Goal: Task Accomplishment & Management: Manage account settings

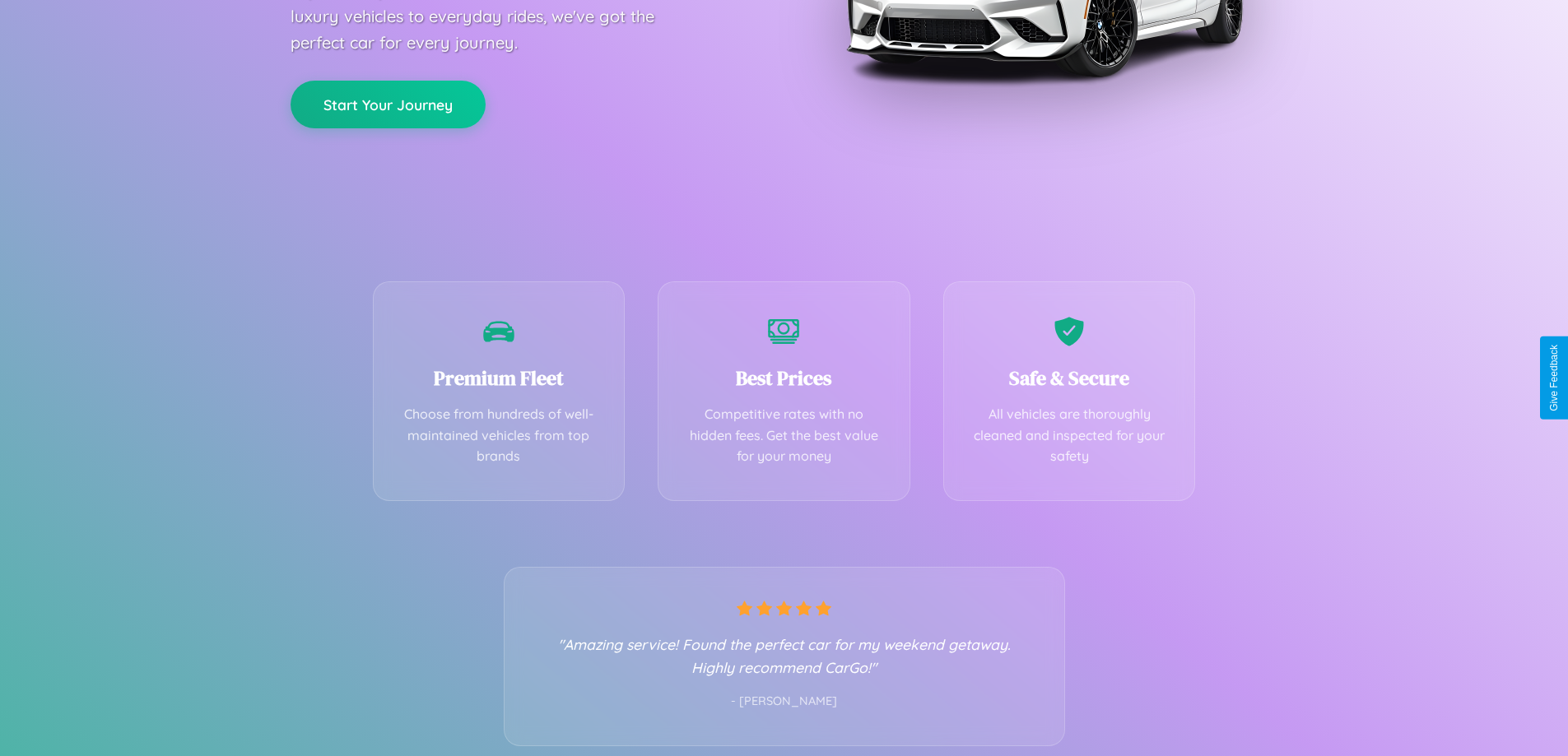
scroll to position [324, 0]
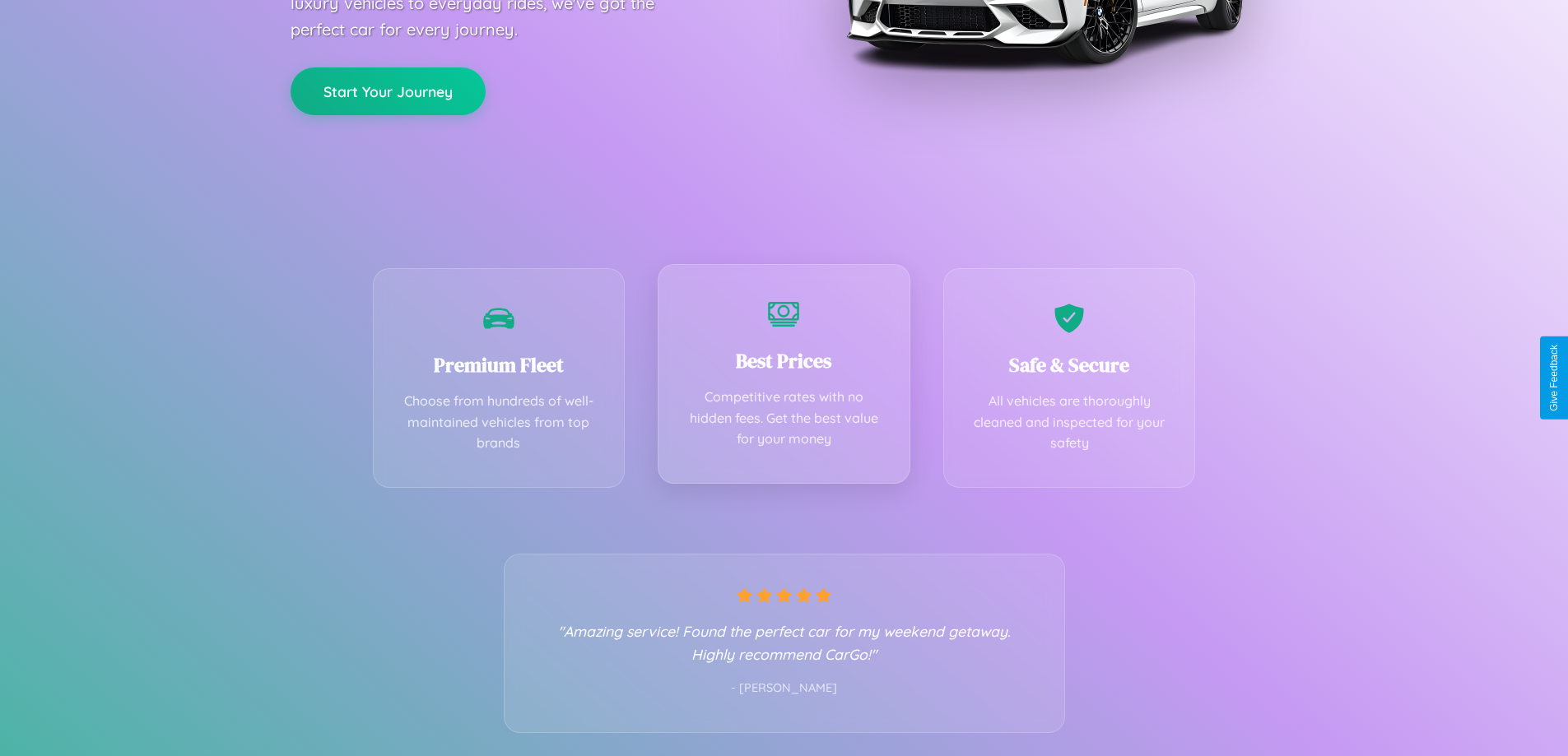
click at [784, 378] on div "Best Prices Competitive rates with no hidden fees. Get the best value for your …" at bounding box center [784, 374] width 253 height 220
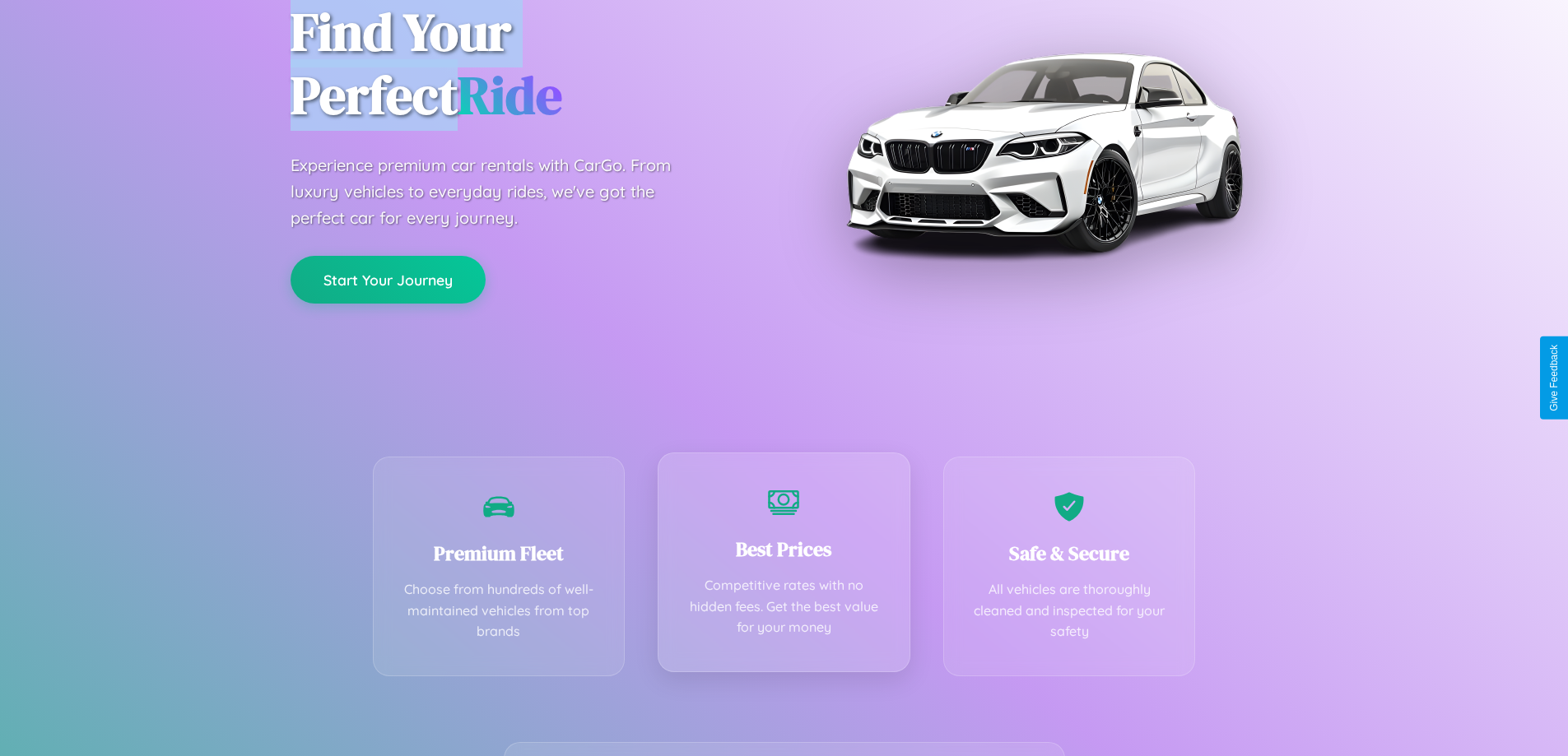
scroll to position [0, 0]
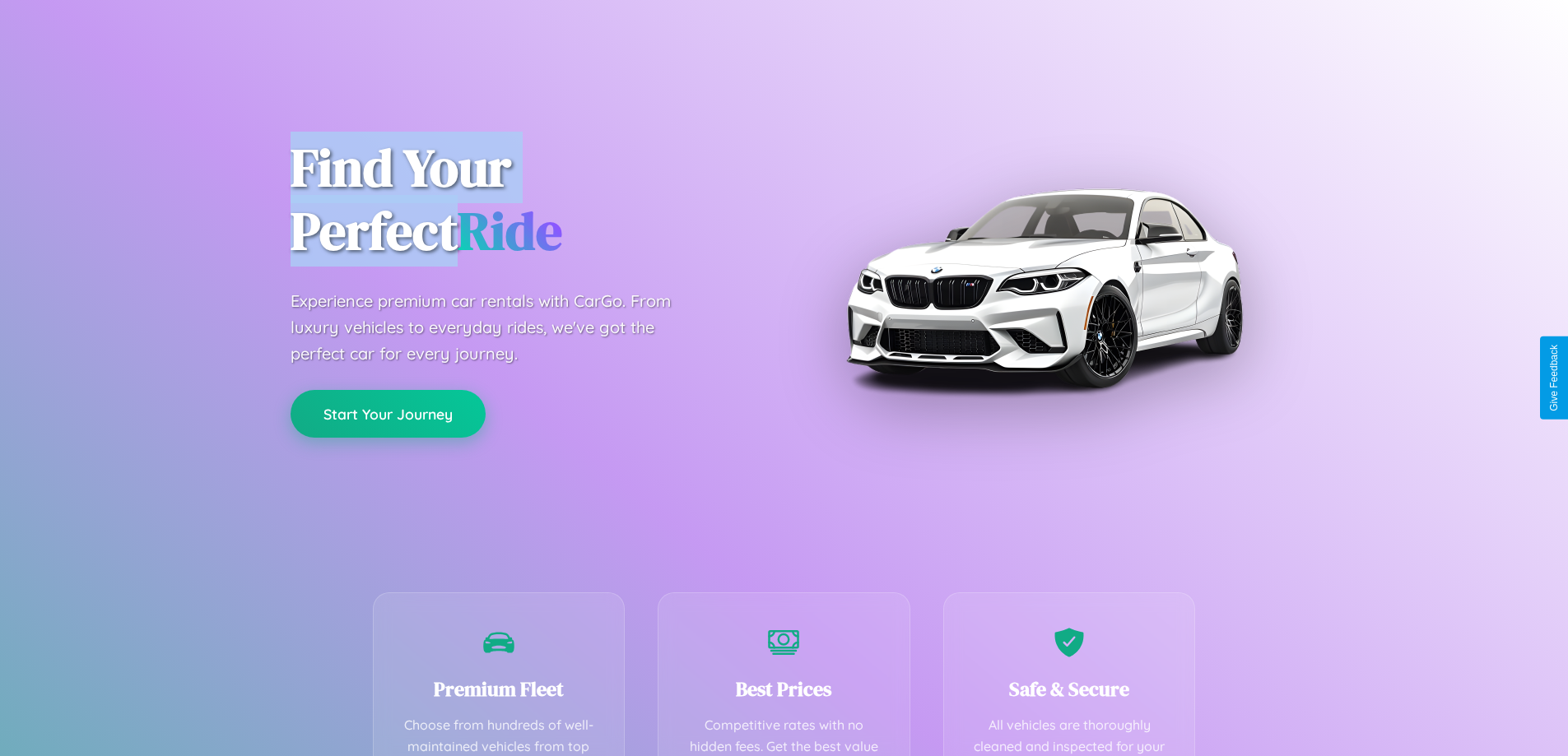
click at [387, 414] on button "Start Your Journey" at bounding box center [387, 413] width 195 height 47
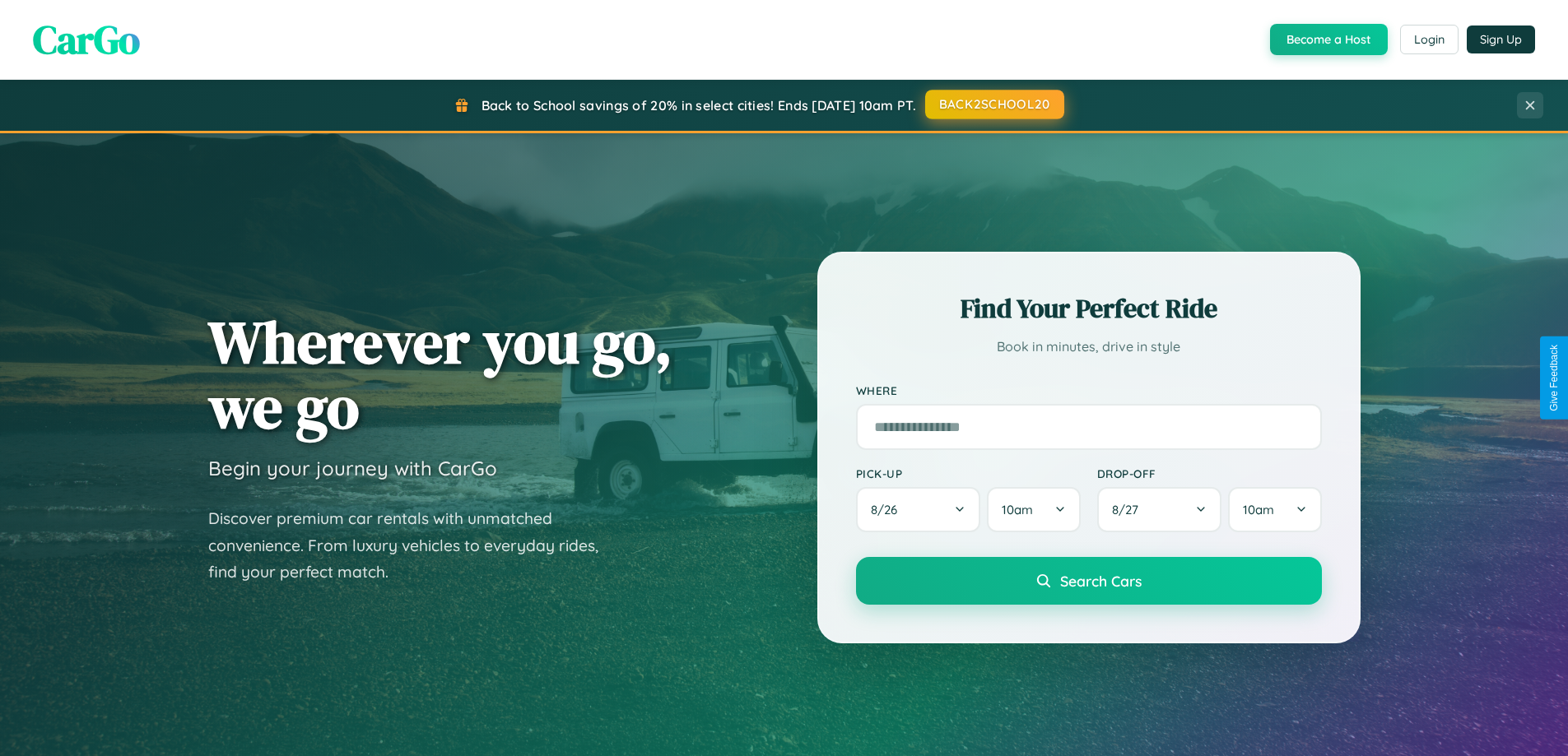
click at [994, 106] on button "BACK2SCHOOL20" at bounding box center [995, 105] width 139 height 30
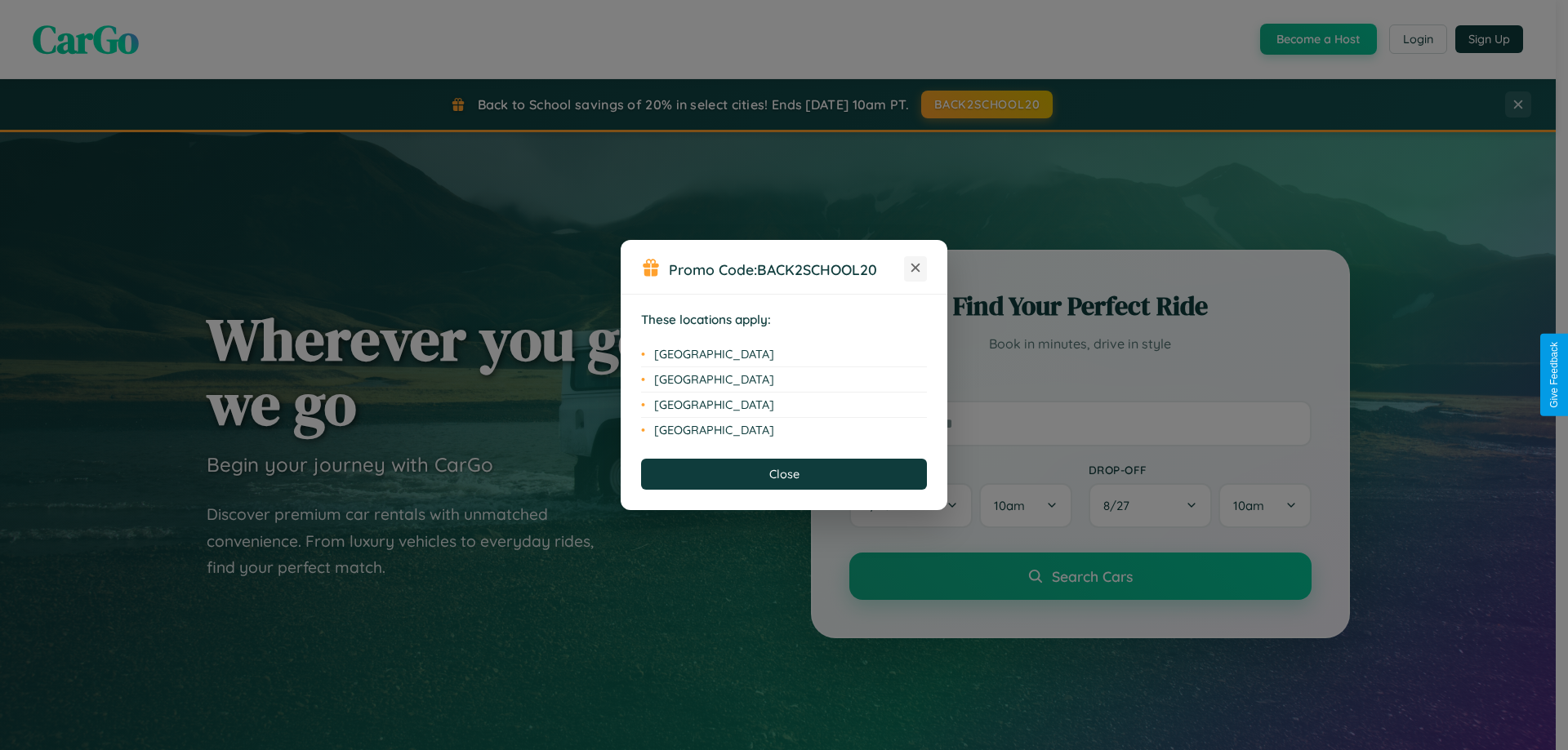
click at [916, 269] on icon at bounding box center [916, 268] width 9 height 9
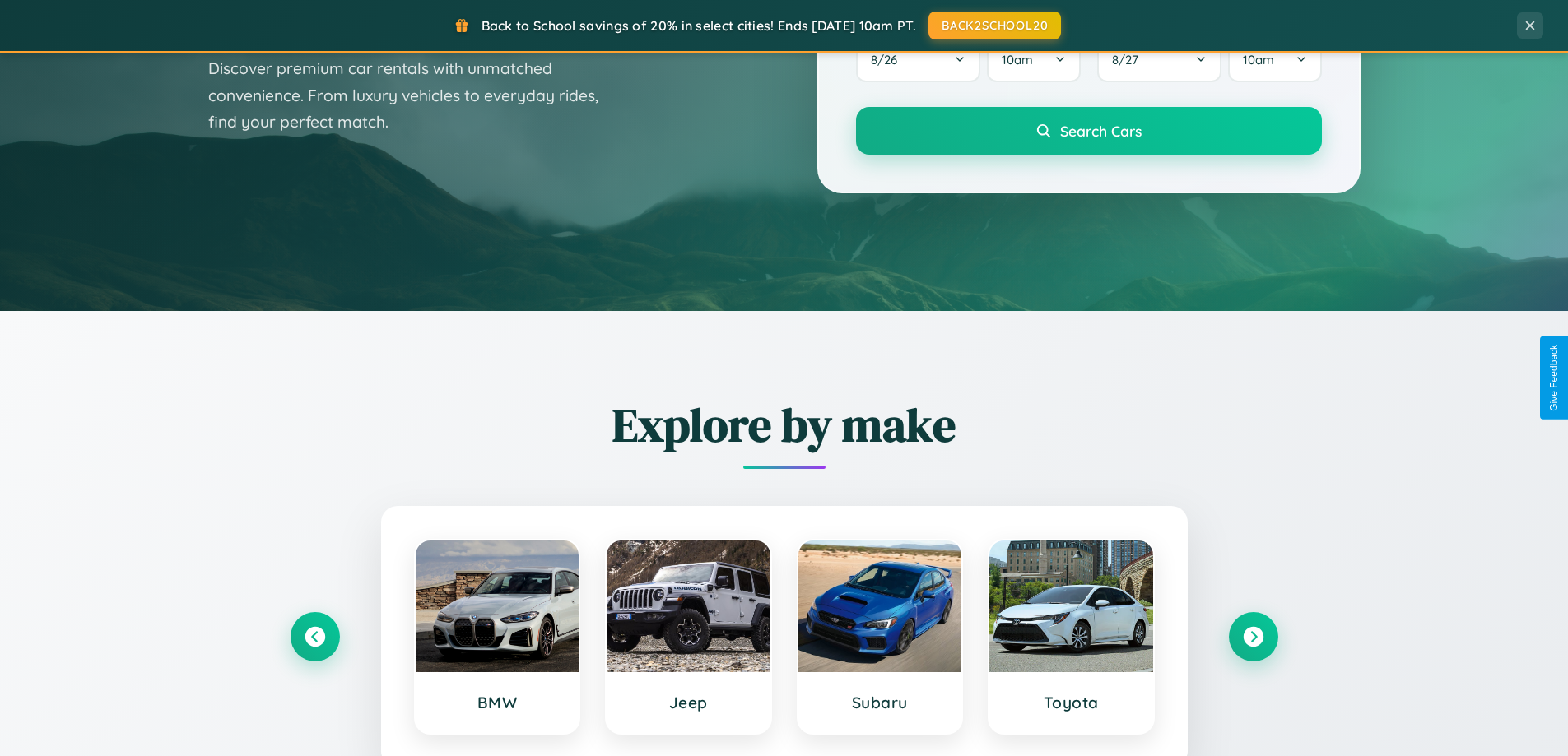
scroll to position [3166, 0]
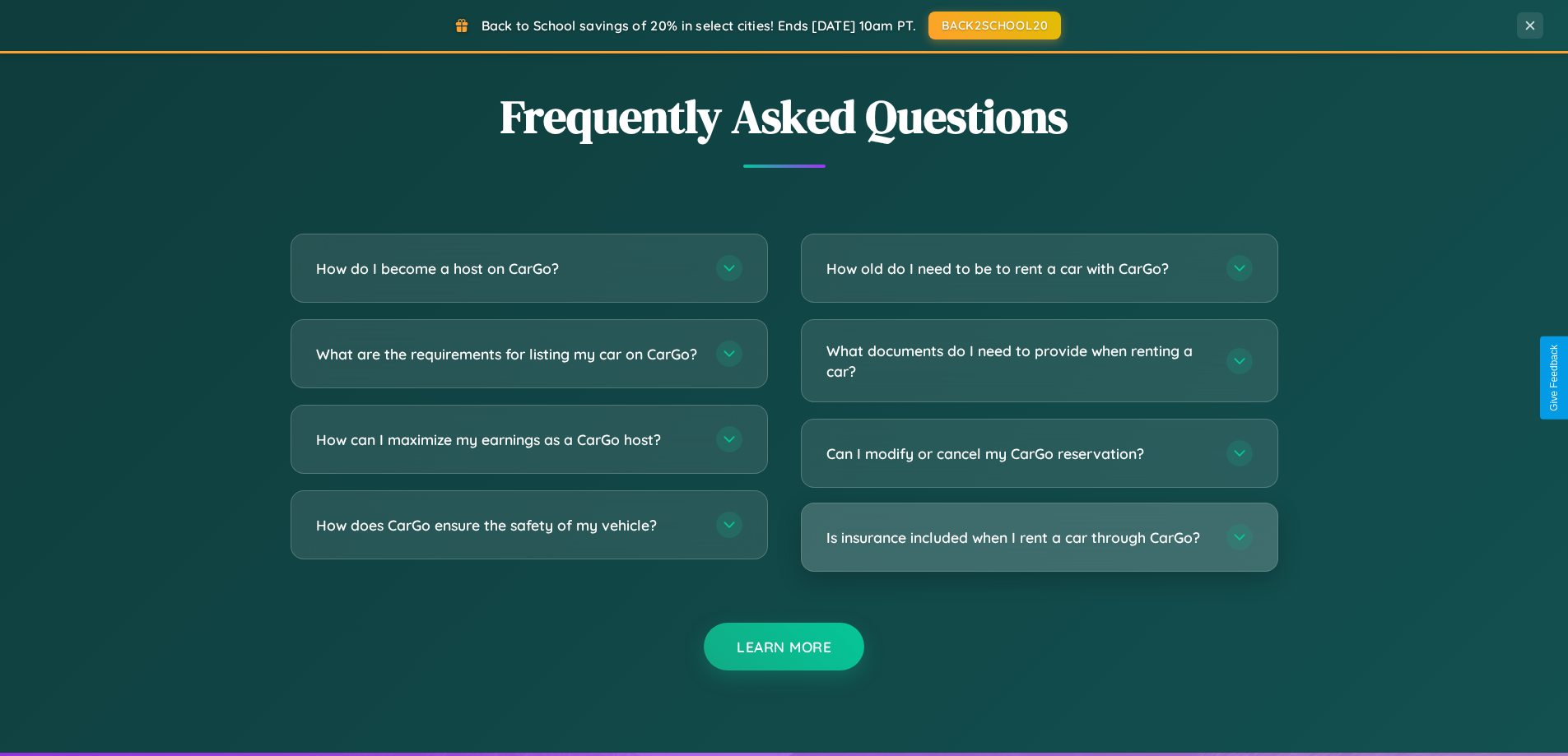
click at [1039, 539] on h3 "Is insurance included when I rent a car through CarGo?" at bounding box center [1018, 537] width 384 height 20
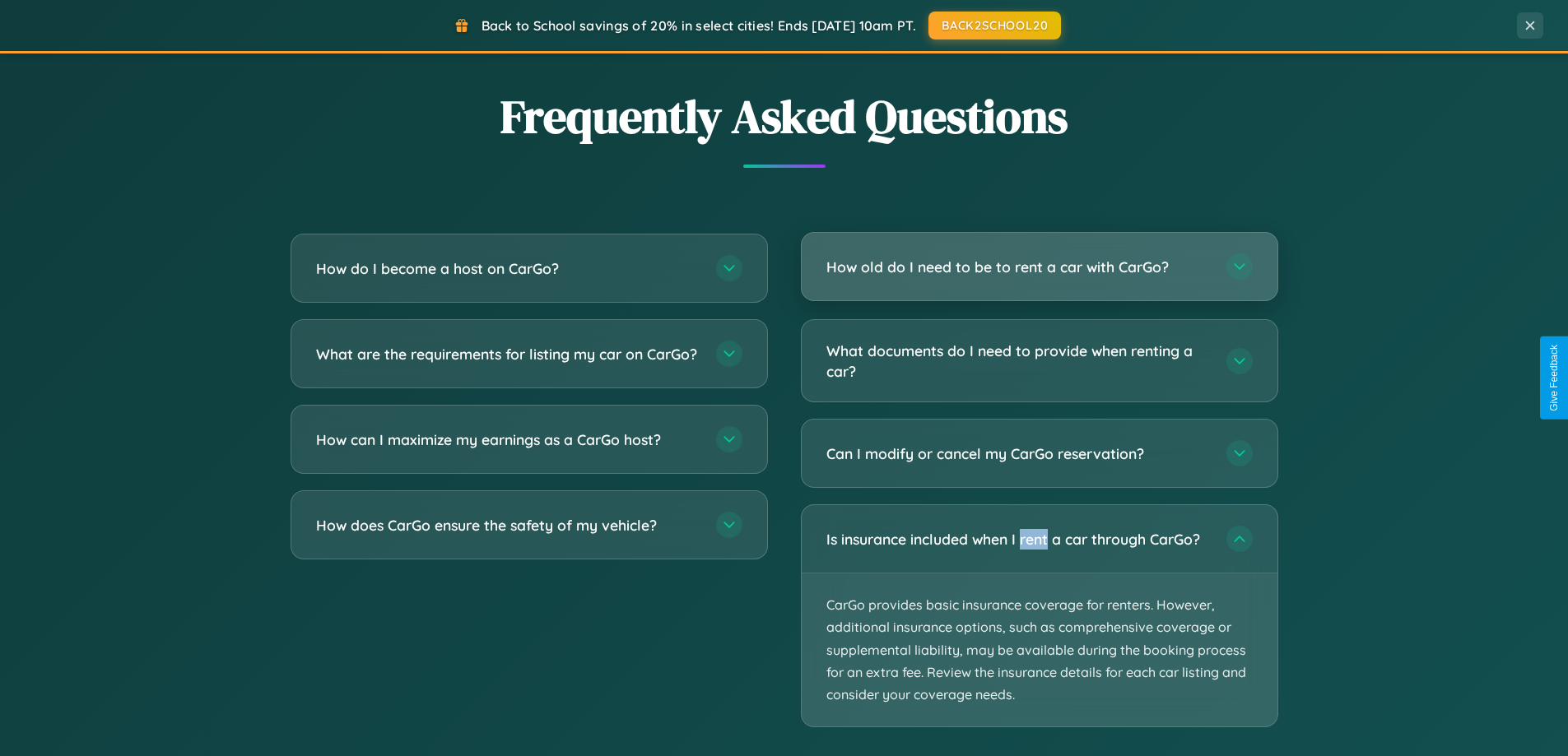
click at [1039, 268] on h3 "How old do I need to be to rent a car with CarGo?" at bounding box center [1018, 266] width 384 height 20
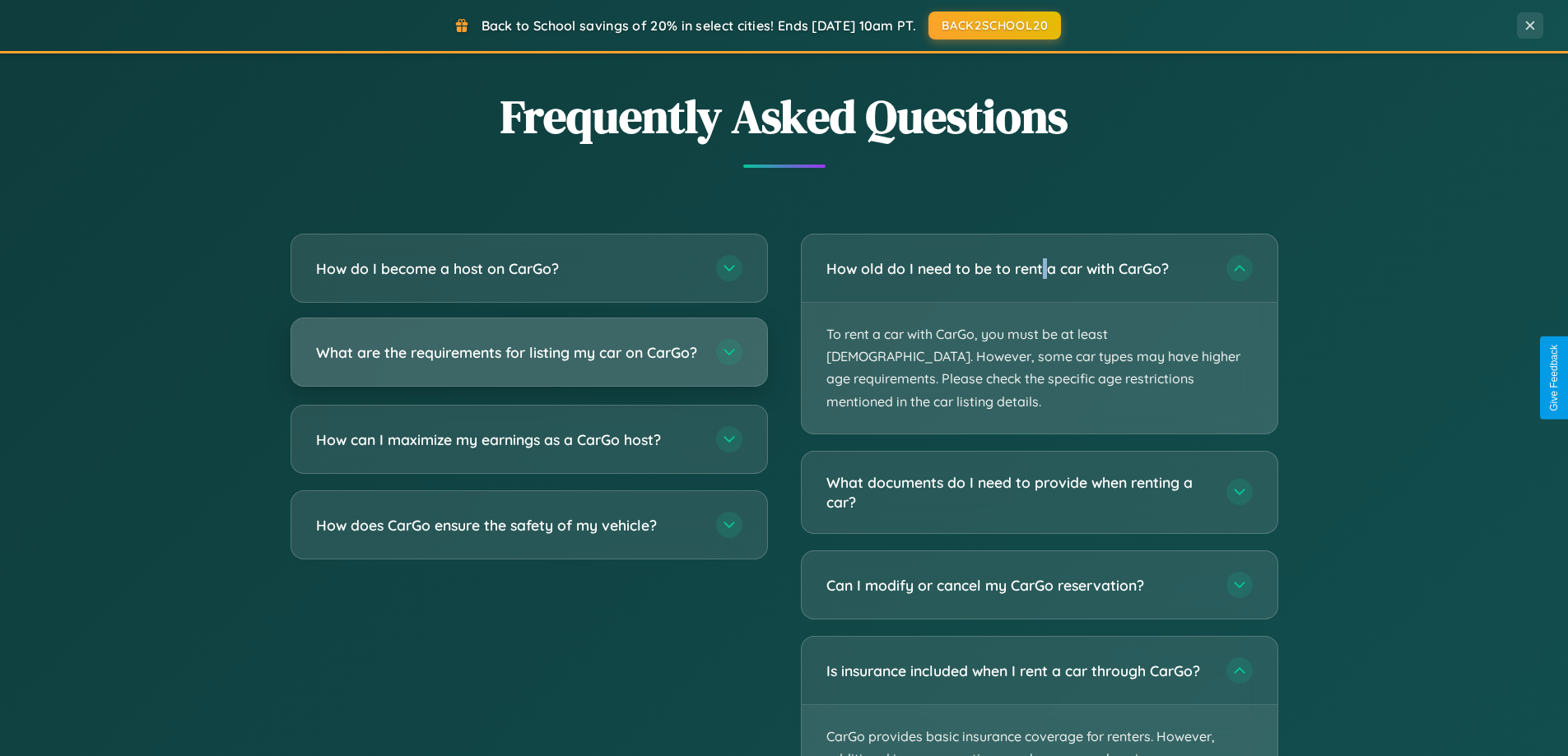
click at [529, 360] on h3 "What are the requirements for listing my car on CarGo?" at bounding box center [507, 352] width 384 height 20
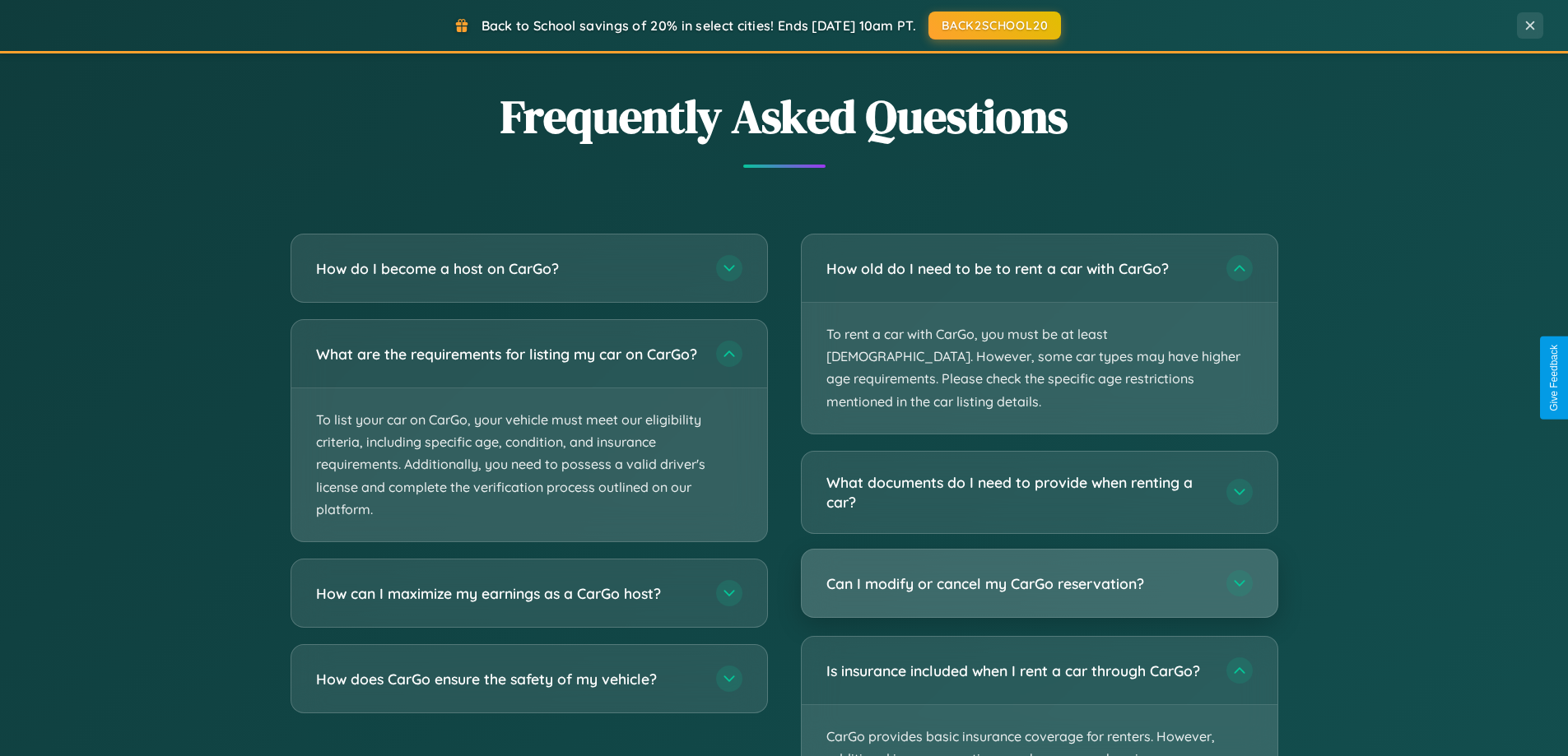
click at [1039, 573] on h3 "Can I modify or cancel my CarGo reservation?" at bounding box center [1018, 583] width 384 height 20
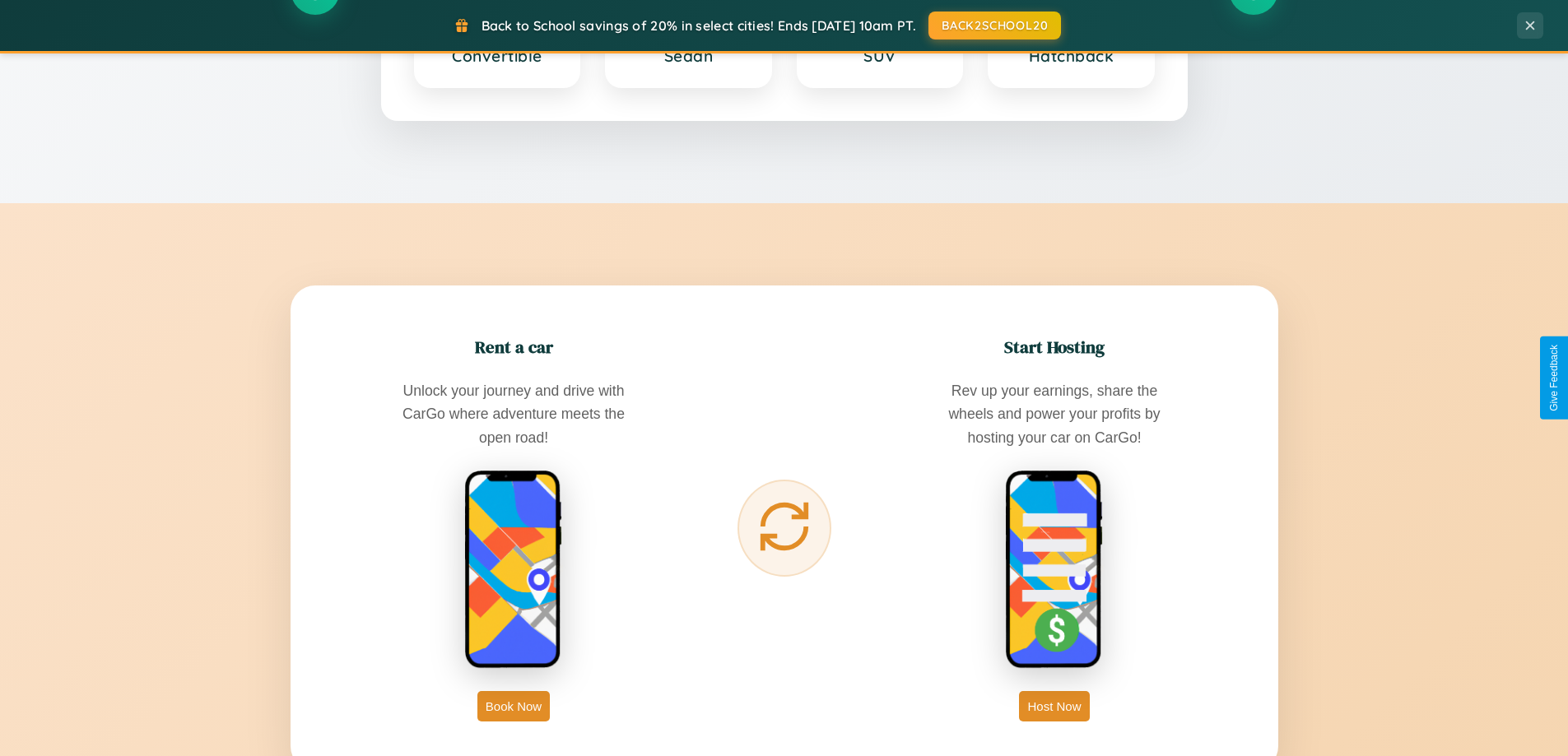
scroll to position [1133, 0]
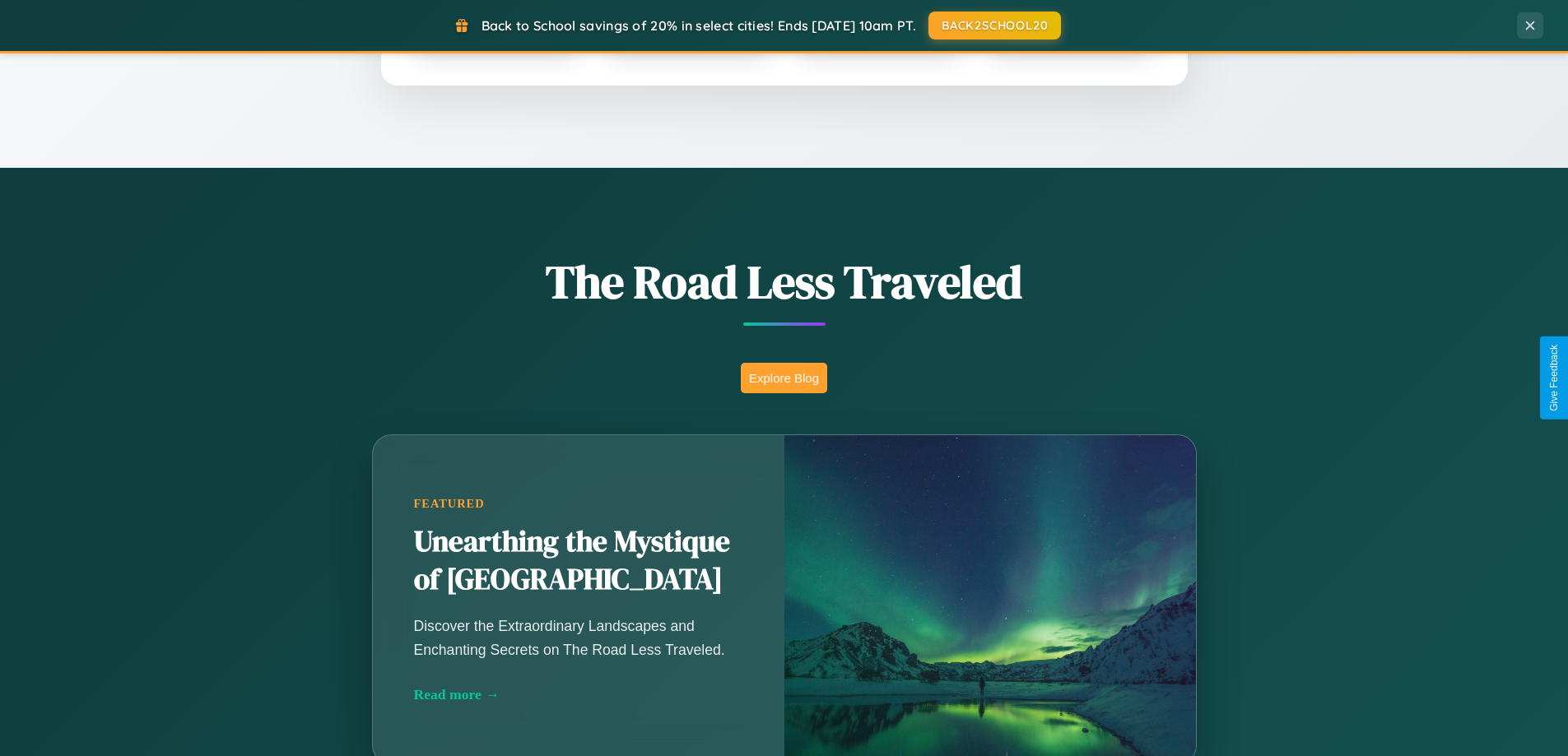
click at [784, 378] on button "Explore Blog" at bounding box center [784, 378] width 86 height 30
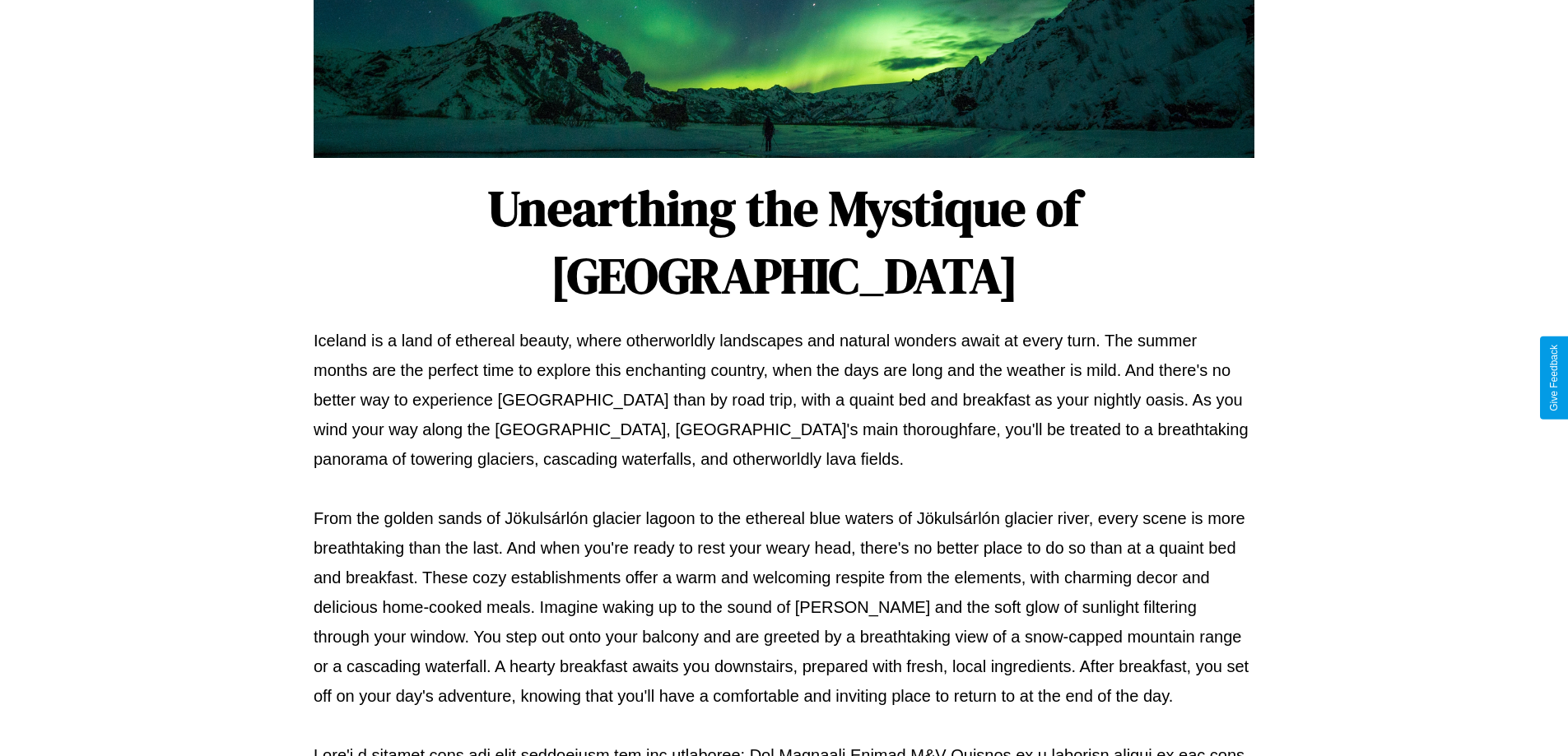
scroll to position [532, 0]
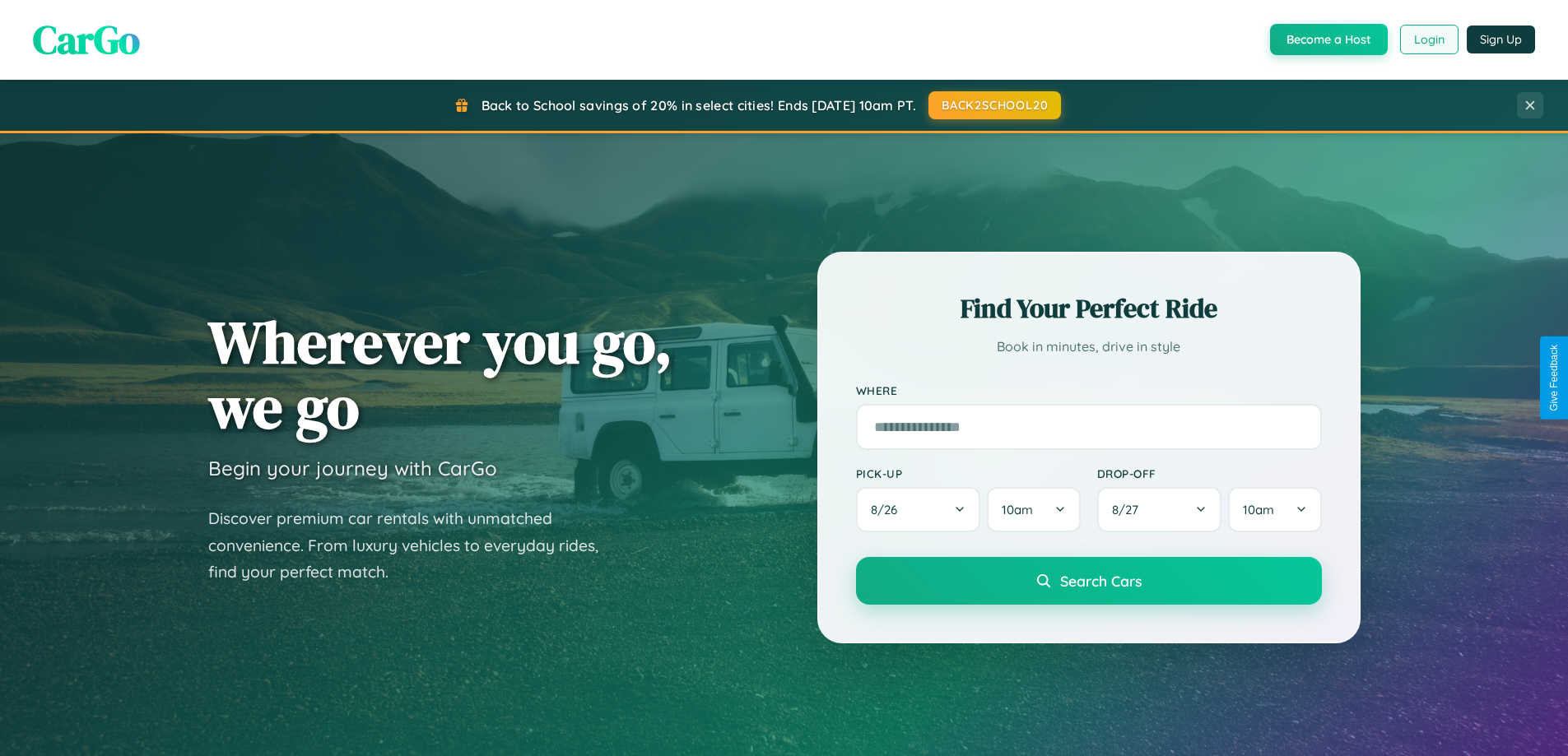
click at [1429, 40] on button "Login" at bounding box center [1430, 40] width 58 height 30
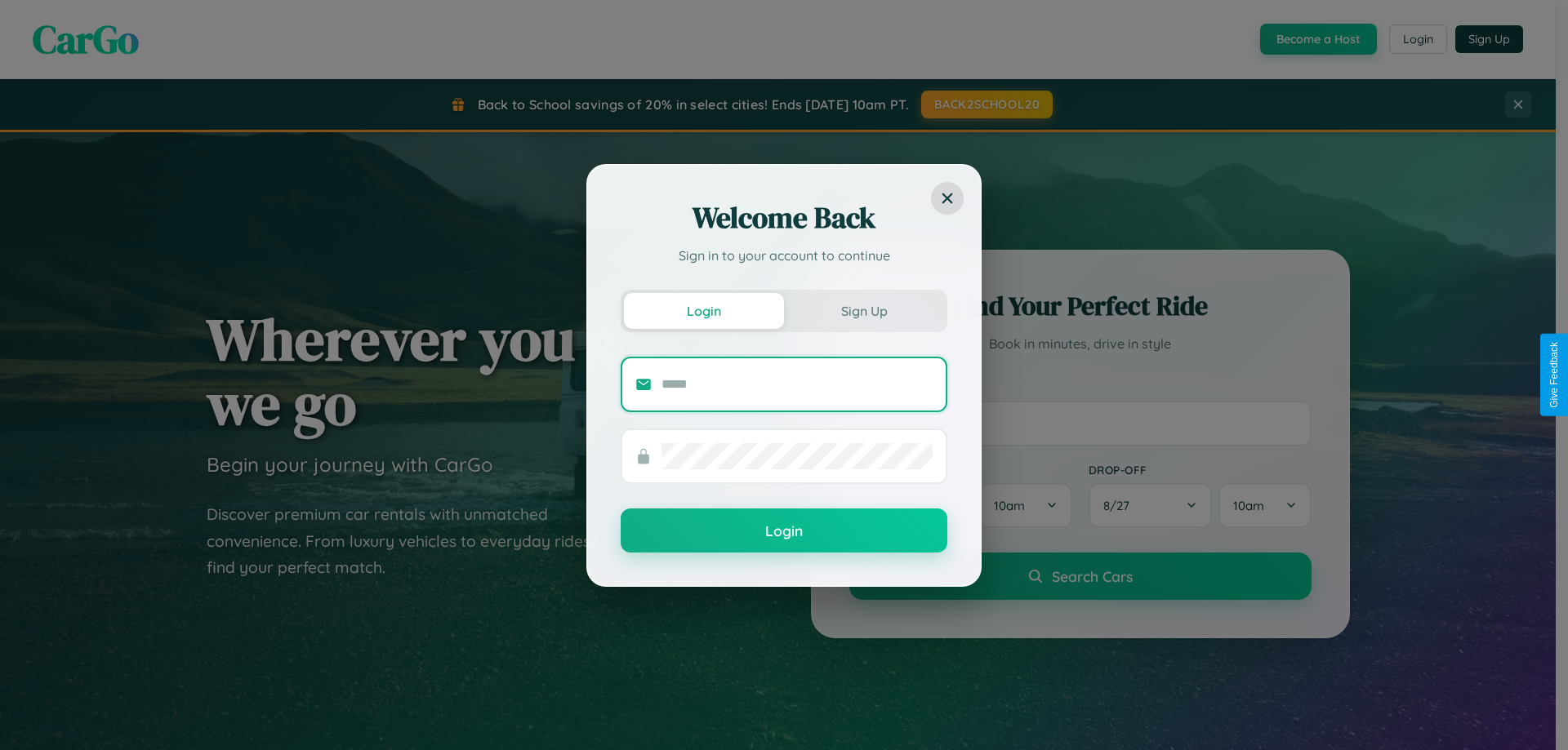
click at [797, 384] on input "text" at bounding box center [797, 384] width 271 height 26
type input "**********"
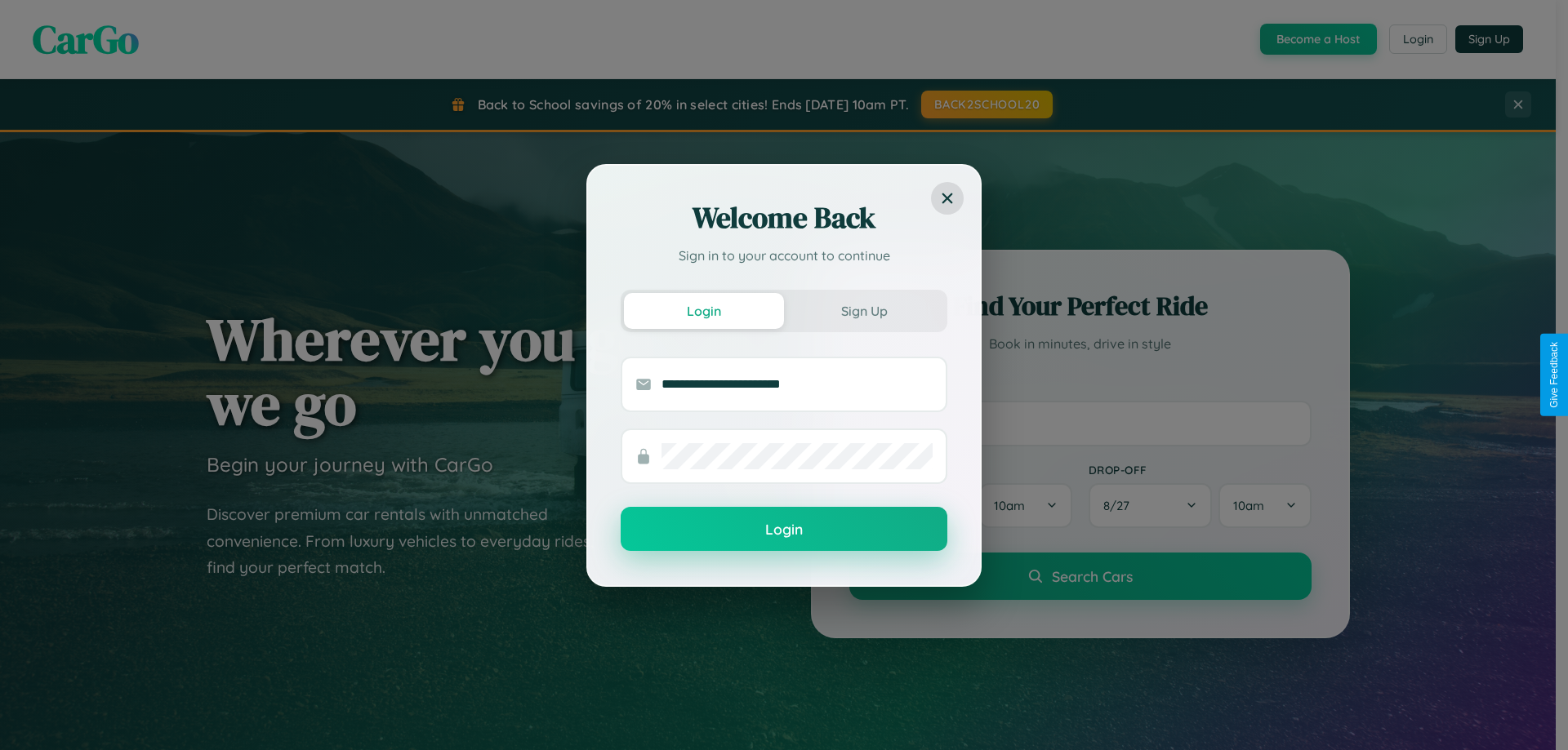
click at [784, 530] on button "Login" at bounding box center [784, 529] width 327 height 44
